Goal: Task Accomplishment & Management: Manage account settings

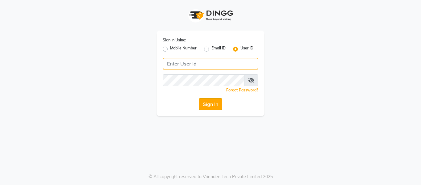
type input "soul"
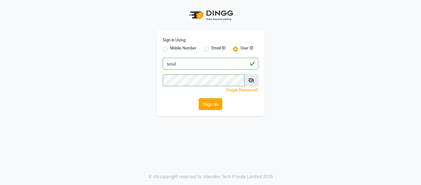
click at [206, 106] on button "Sign In" at bounding box center [210, 104] width 23 height 12
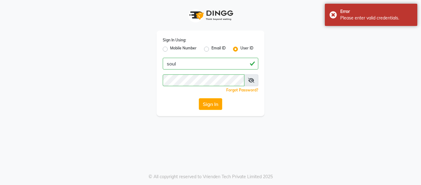
click at [255, 79] on span at bounding box center [251, 80] width 14 height 12
click at [250, 79] on icon at bounding box center [251, 80] width 6 height 5
click at [190, 89] on div "Forgot Password?" at bounding box center [211, 90] width 96 height 6
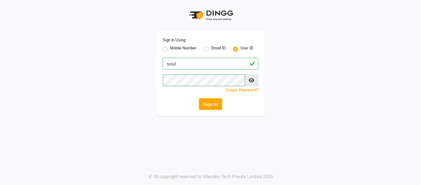
click at [255, 79] on span at bounding box center [252, 80] width 14 height 12
click at [249, 81] on span at bounding box center [252, 80] width 14 height 12
click at [251, 81] on icon at bounding box center [252, 80] width 6 height 5
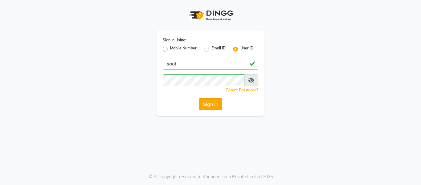
click at [205, 101] on button "Sign In" at bounding box center [210, 104] width 23 height 12
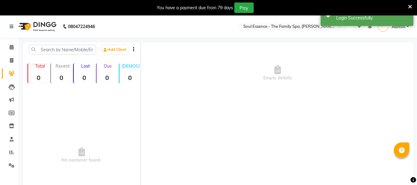
select select "en"
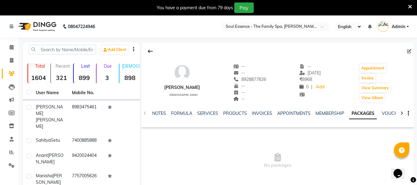
click at [412, 6] on icon at bounding box center [410, 7] width 4 height 6
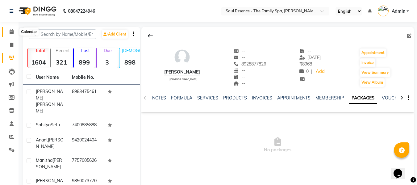
click at [12, 29] on span at bounding box center [11, 31] width 11 height 7
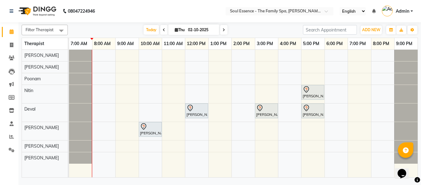
click at [163, 29] on icon at bounding box center [164, 30] width 2 height 4
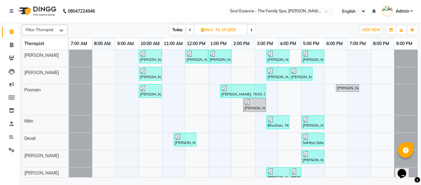
click at [252, 28] on icon at bounding box center [251, 30] width 2 height 4
type input "02-10-2025"
